Goal: Information Seeking & Learning: Learn about a topic

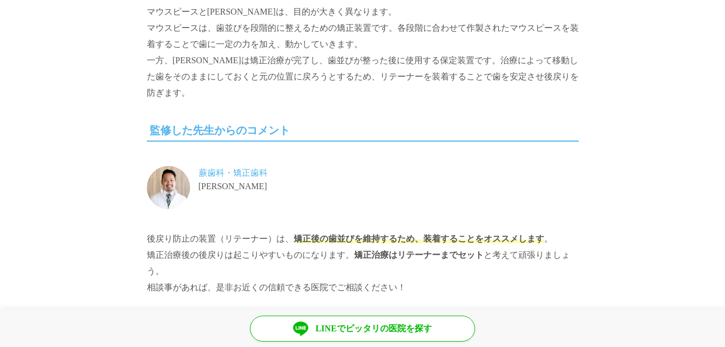
scroll to position [9774, 0]
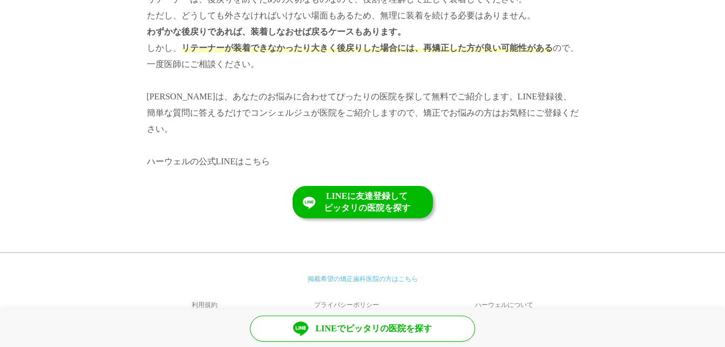
scroll to position [5299, 0]
